Goal: Task Accomplishment & Management: Manage account settings

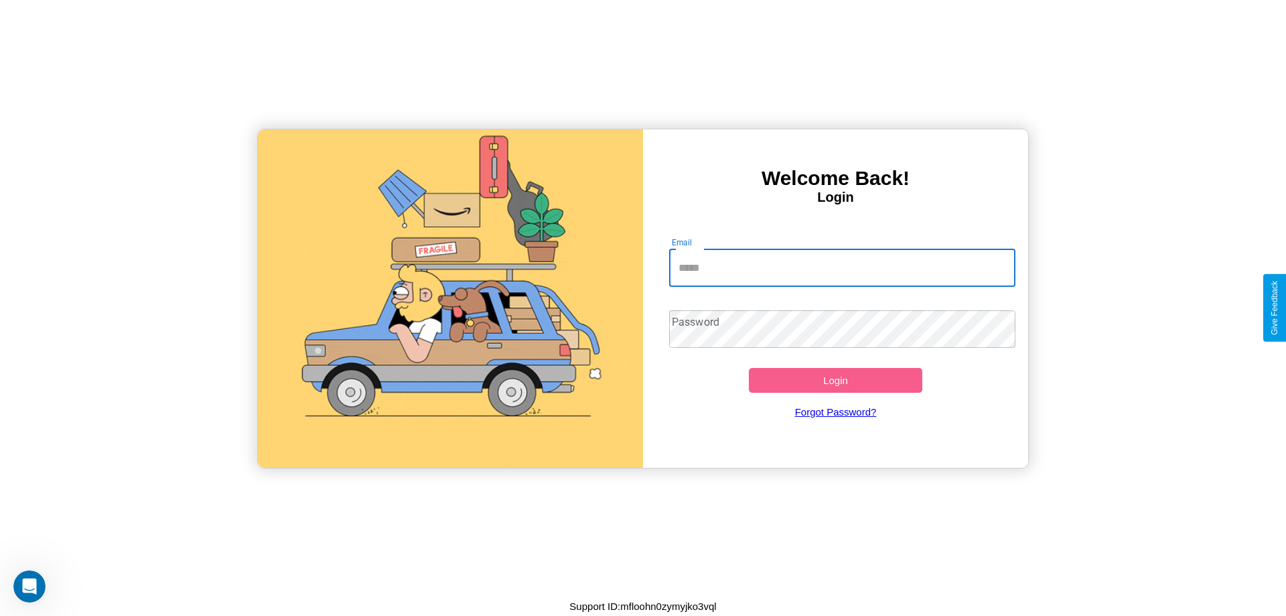
click at [842, 267] on input "Email" at bounding box center [842, 268] width 347 height 38
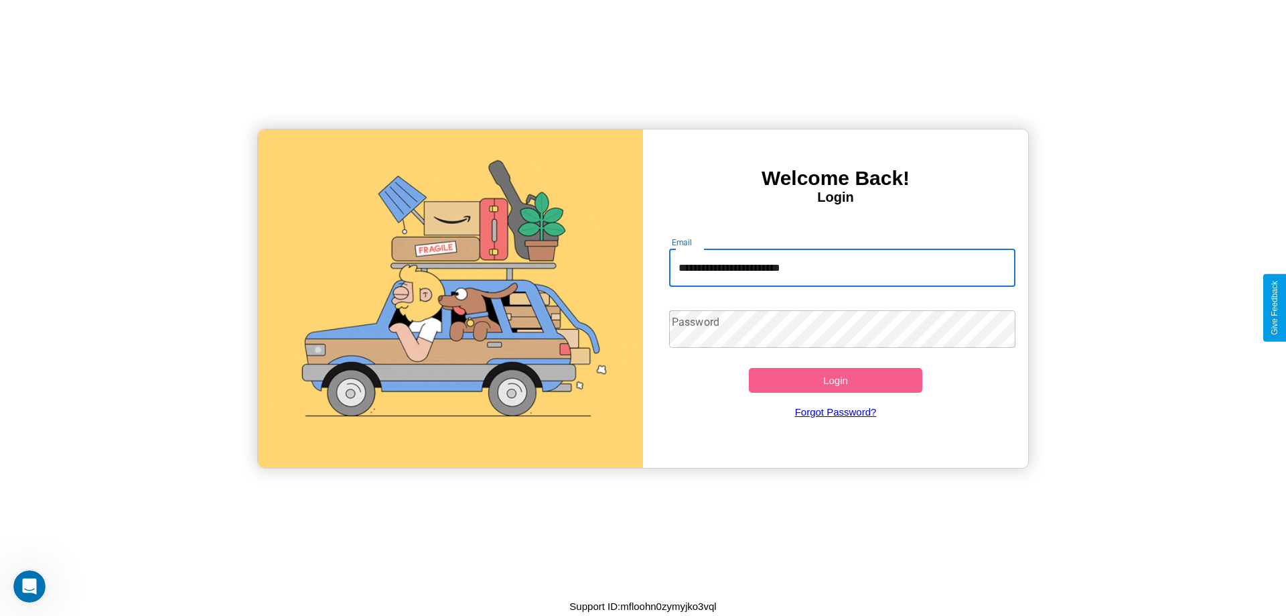
type input "**********"
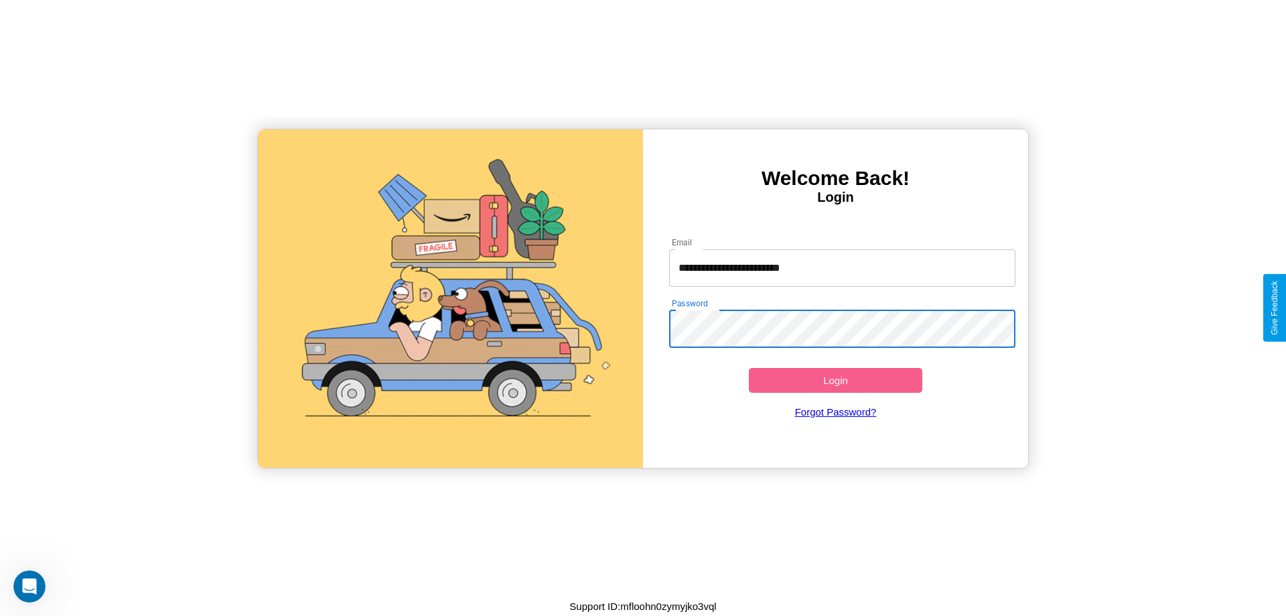
click at [835, 380] on button "Login" at bounding box center [836, 380] width 174 height 25
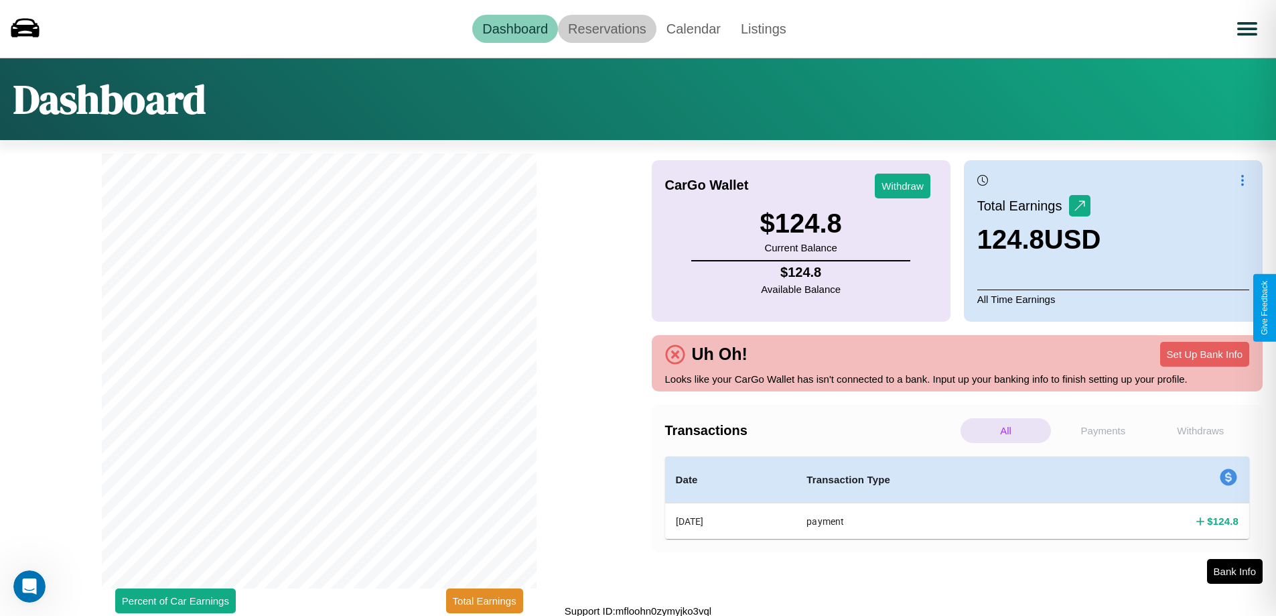
click at [607, 28] on link "Reservations" at bounding box center [607, 29] width 98 height 28
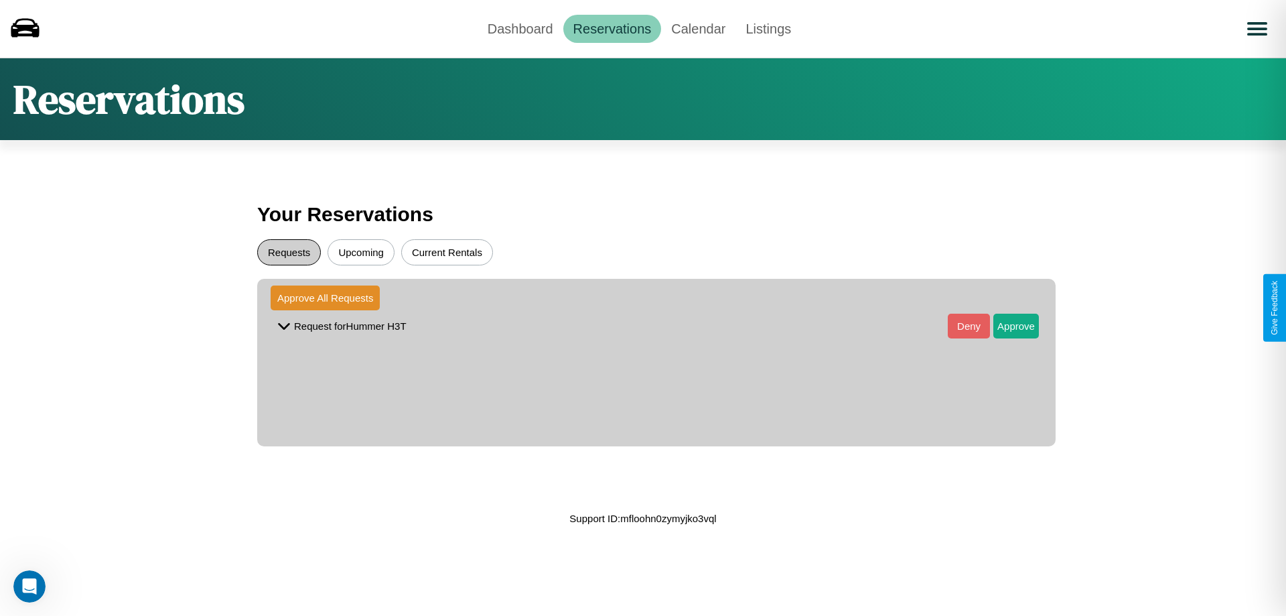
click at [289, 252] on button "Requests" at bounding box center [289, 252] width 64 height 26
click at [1006, 326] on button "Approve" at bounding box center [1016, 326] width 46 height 25
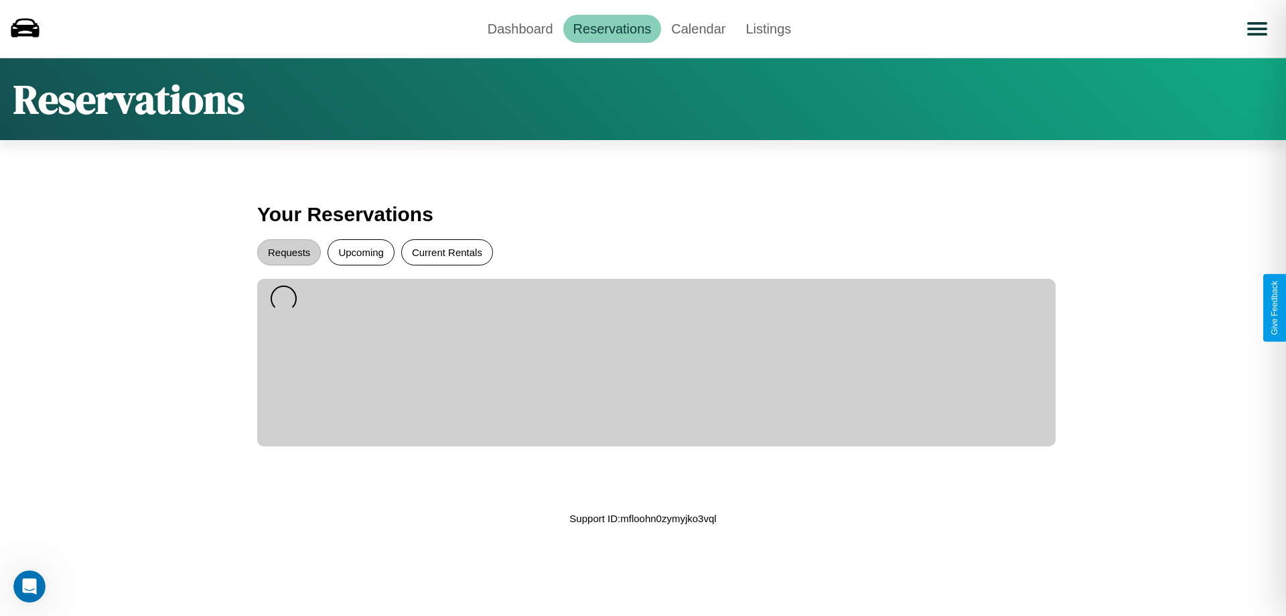
click at [447, 252] on button "Current Rentals" at bounding box center [447, 252] width 92 height 26
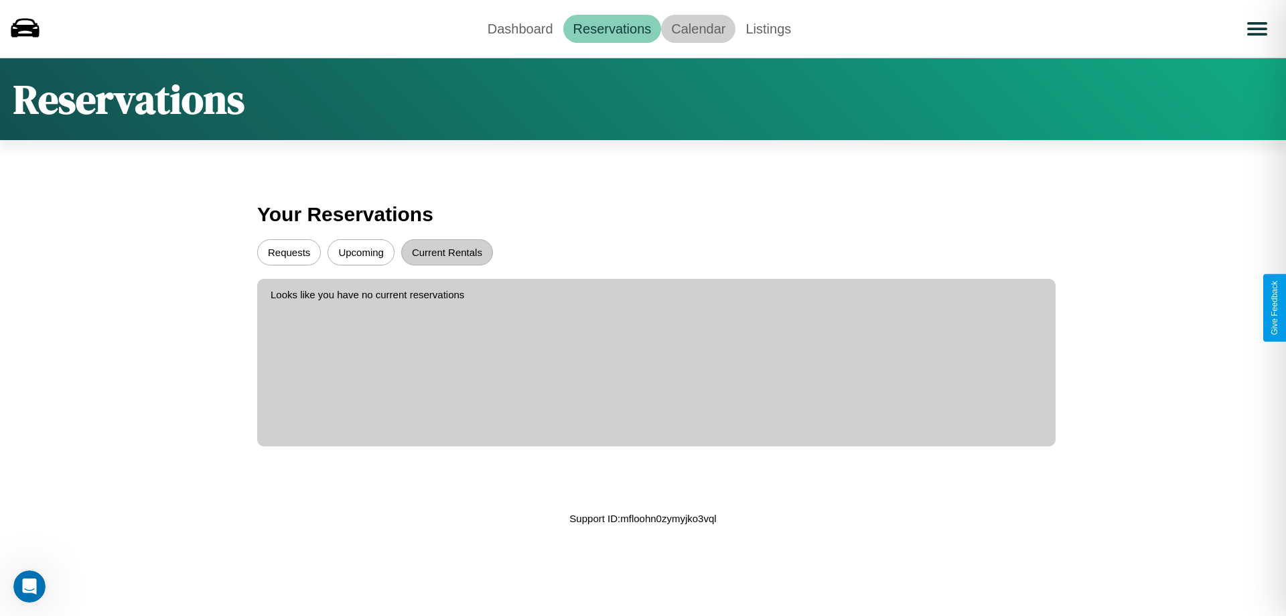
click at [698, 28] on link "Calendar" at bounding box center [698, 29] width 74 height 28
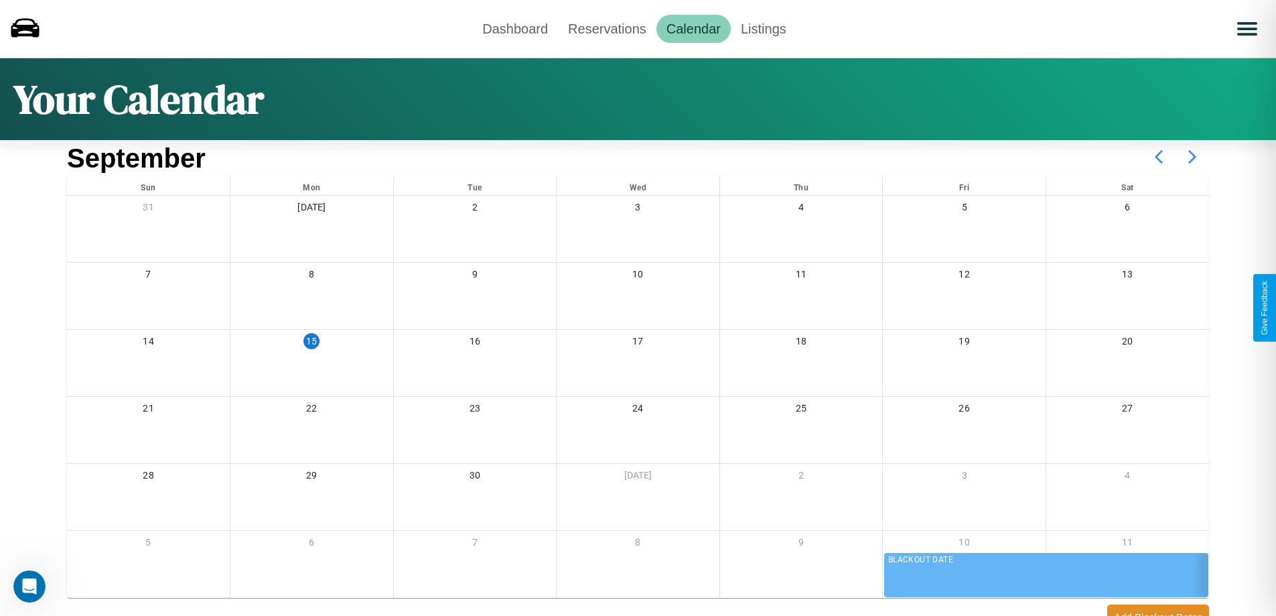
click at [1192, 157] on icon at bounding box center [1192, 156] width 33 height 33
